Goal: Information Seeking & Learning: Learn about a topic

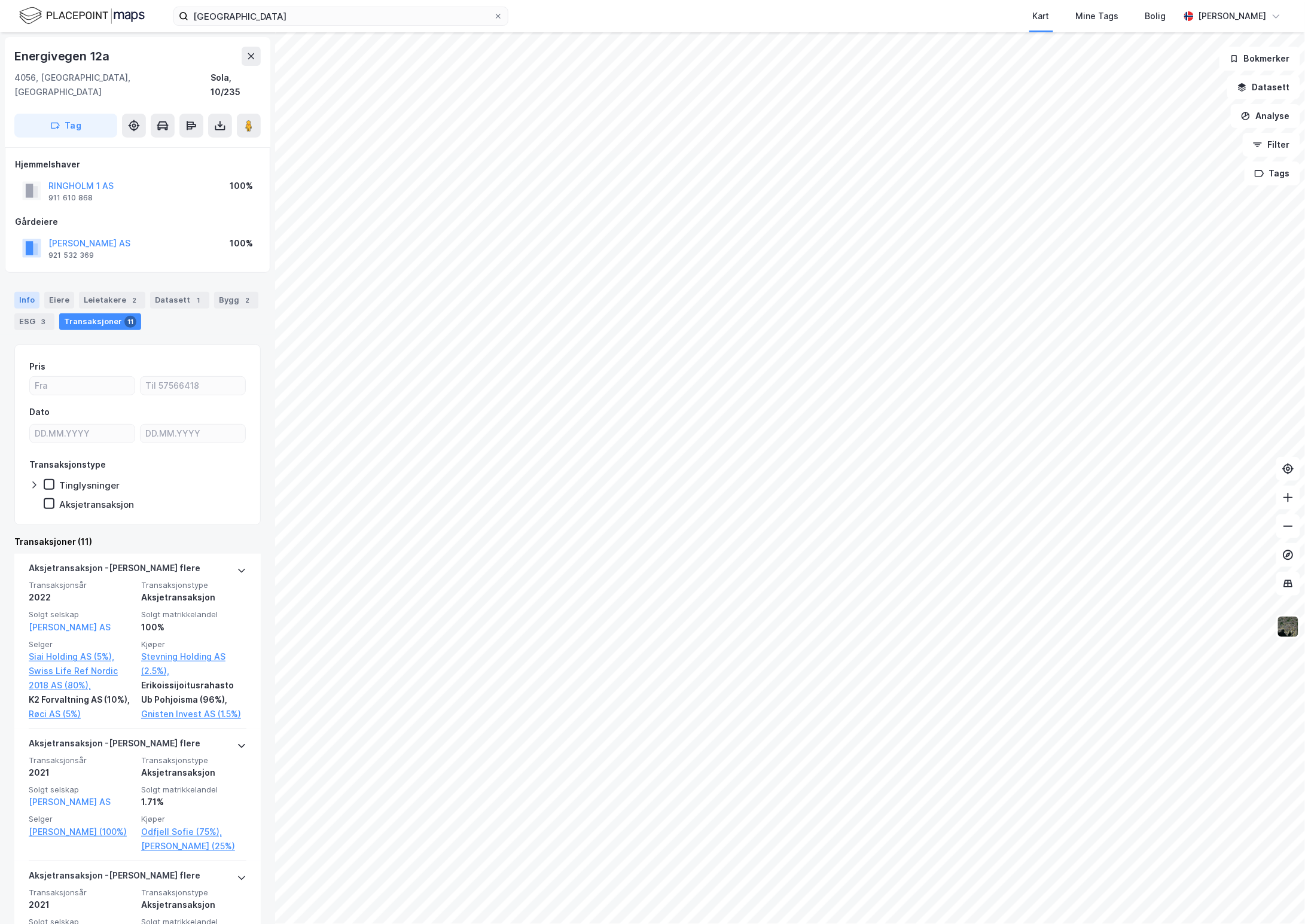
click at [29, 292] on div "Info" at bounding box center [27, 300] width 25 height 17
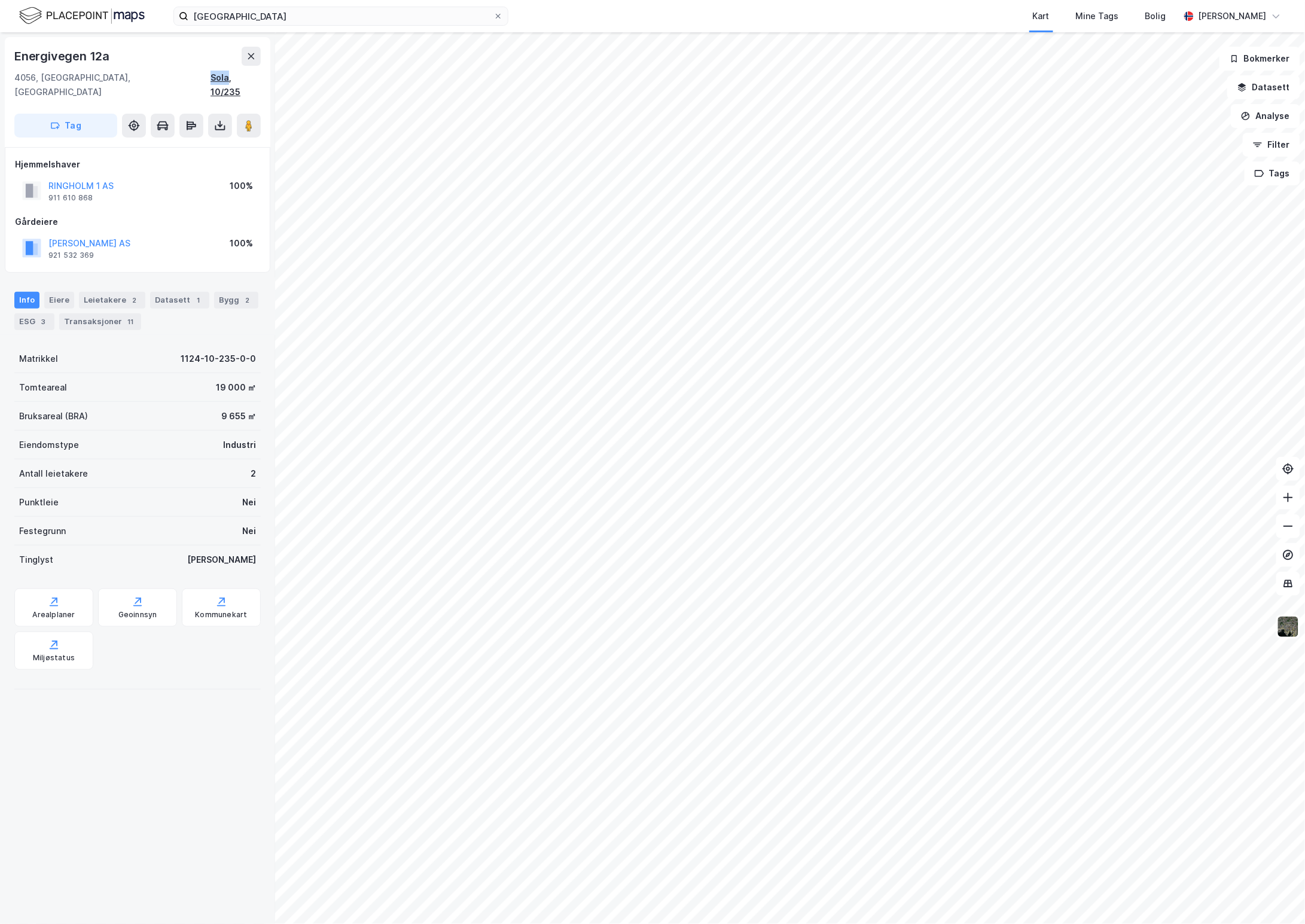
click at [228, 82] on div "4056, [GEOGRAPHIC_DATA], [GEOGRAPHIC_DATA] Sola, 10/235" at bounding box center [138, 85] width 246 height 29
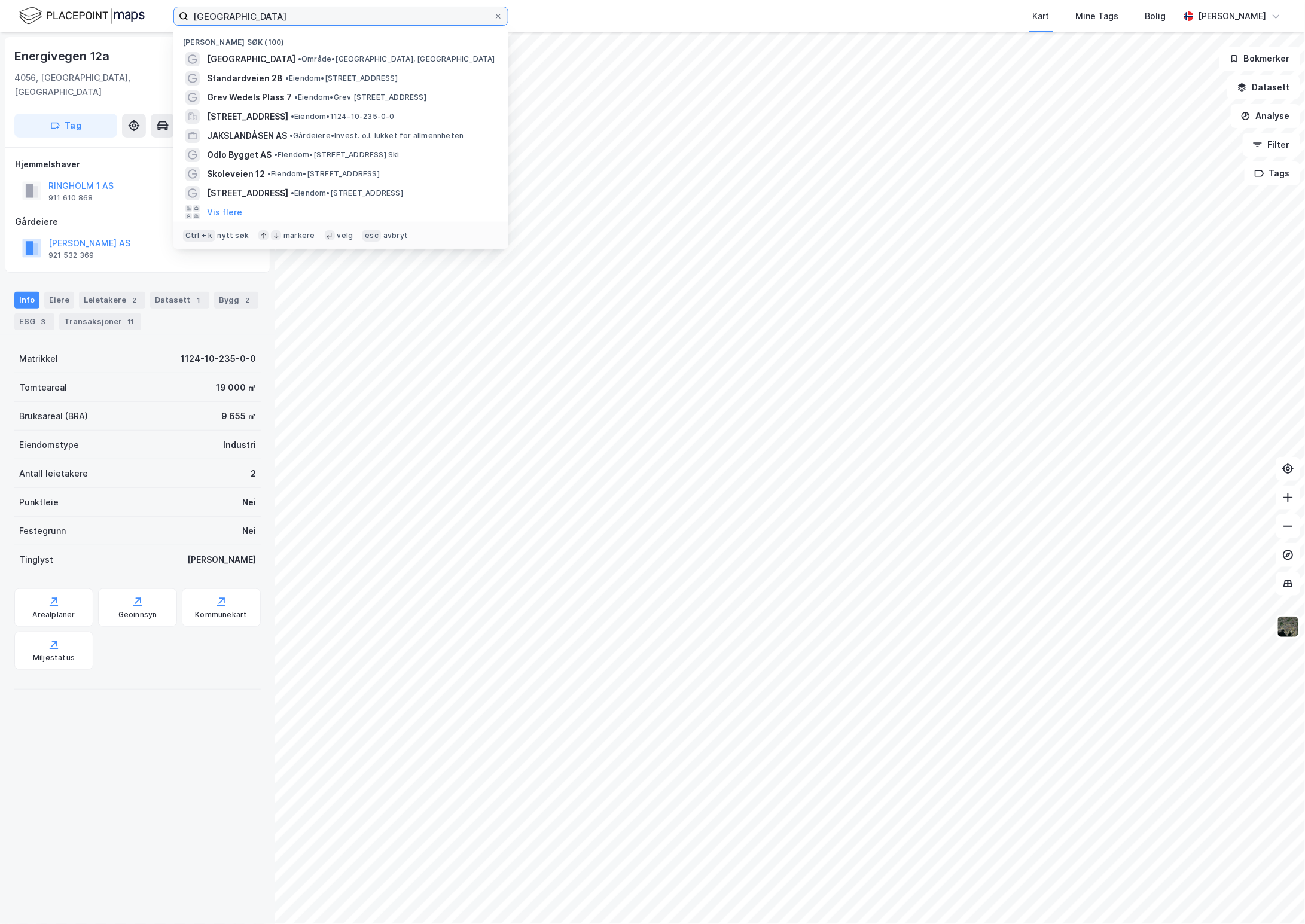
drag, startPoint x: 233, startPoint y: 8, endPoint x: 159, endPoint y: 6, distance: 74.0
click at [160, 7] on div "Jakslandåsen Nylige søk (100) [GEOGRAPHIC_DATA] • Område • [GEOGRAPHIC_DATA], […" at bounding box center [652, 16] width 1305 height 32
type input "[GEOGRAPHIC_DATA]"
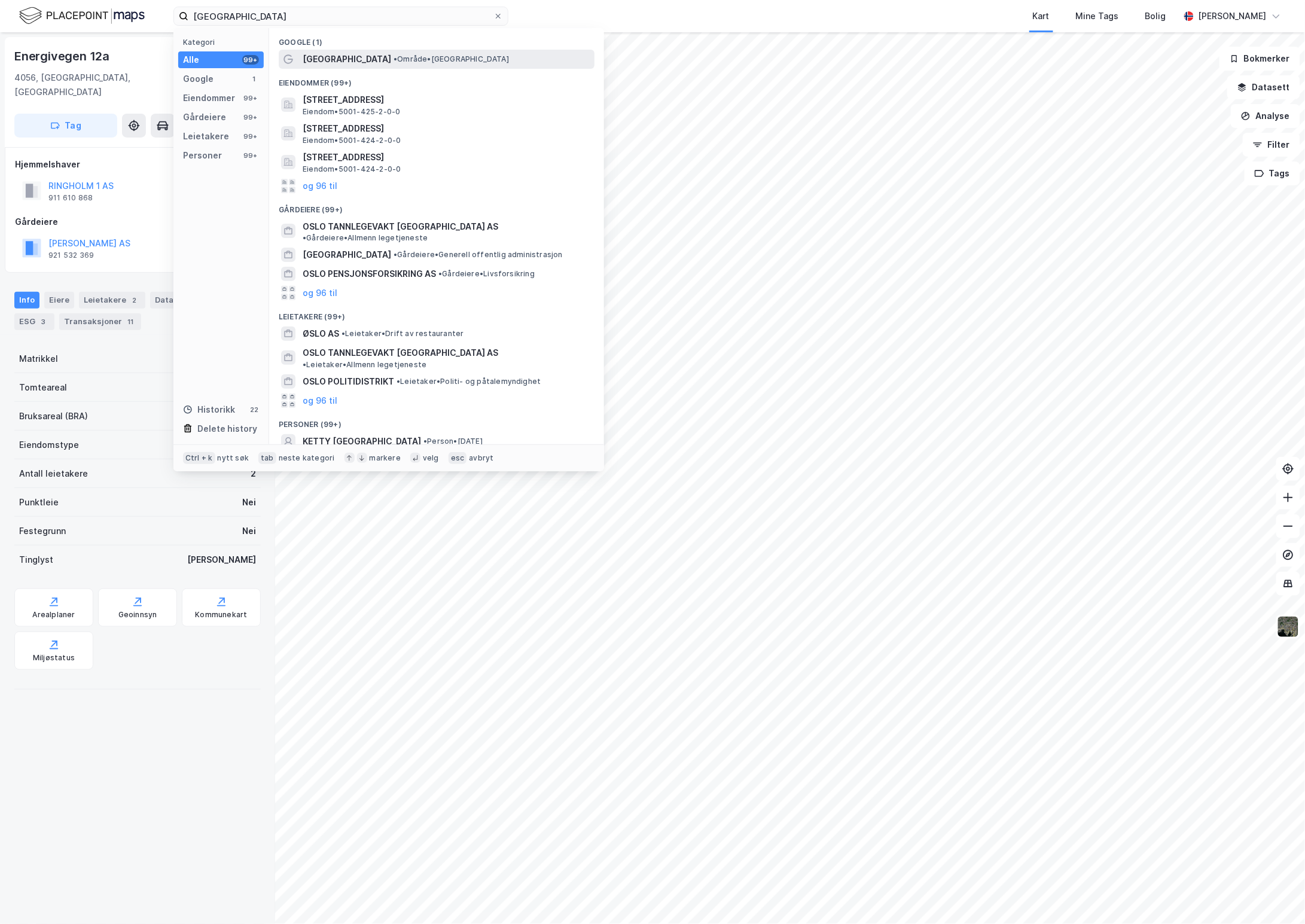
click at [394, 60] on span "• Område • [GEOGRAPHIC_DATA]" at bounding box center [451, 60] width 115 height 10
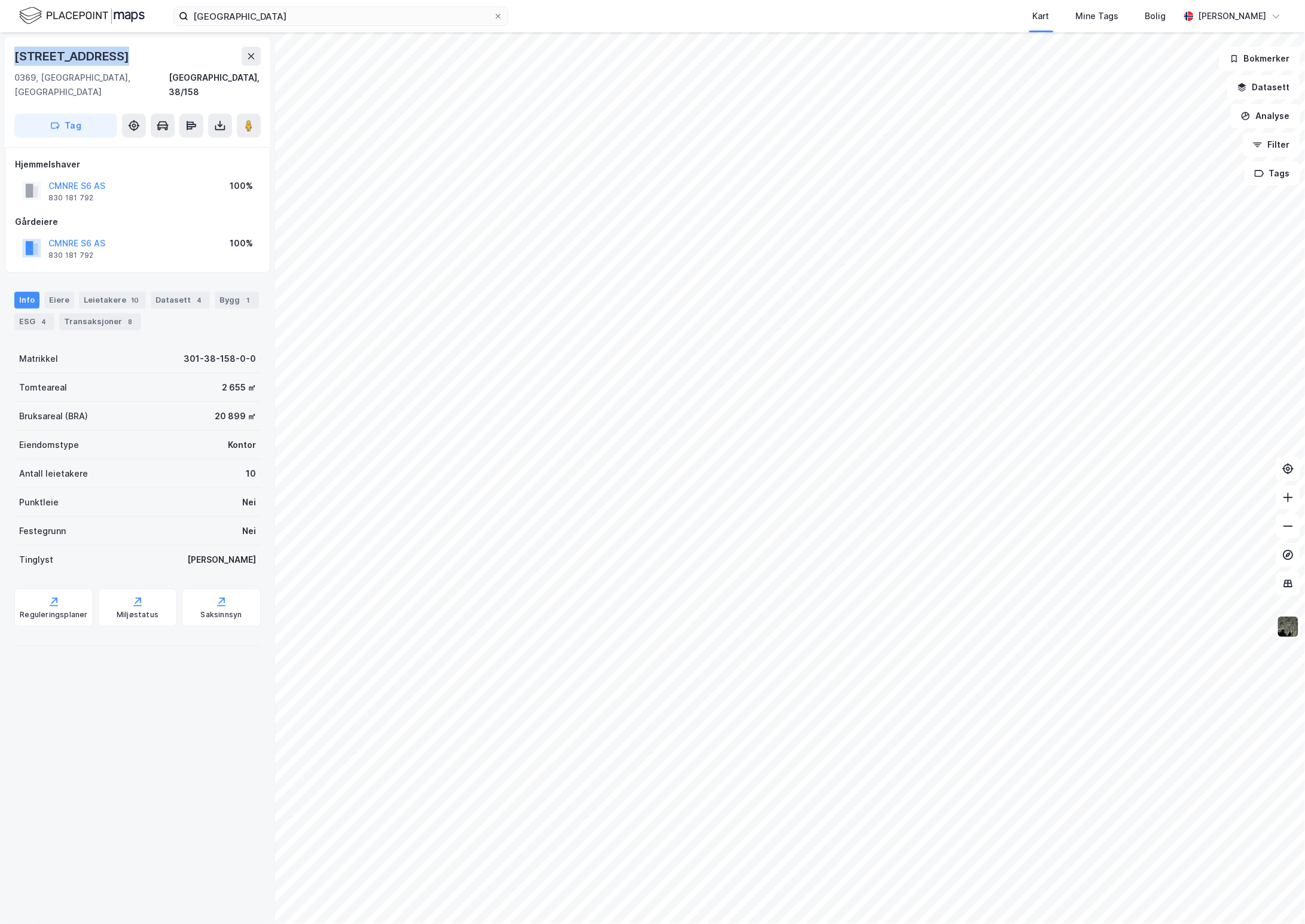
drag, startPoint x: 16, startPoint y: 56, endPoint x: 122, endPoint y: 61, distance: 106.1
click at [122, 61] on div "[STREET_ADDRESS]" at bounding box center [138, 57] width 246 height 19
